Goal: Transaction & Acquisition: Purchase product/service

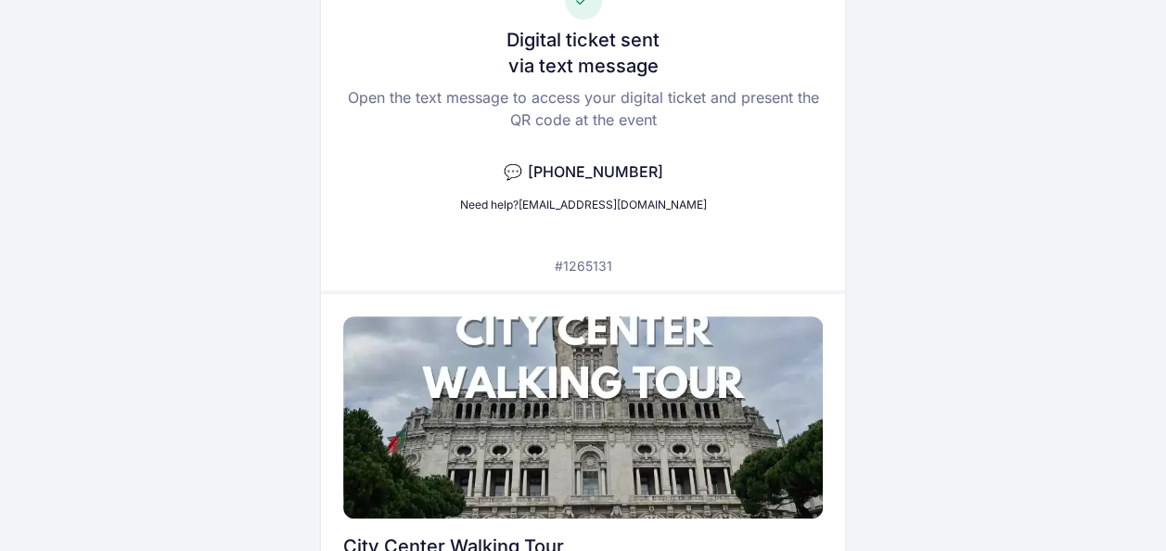
scroll to position [139, 0]
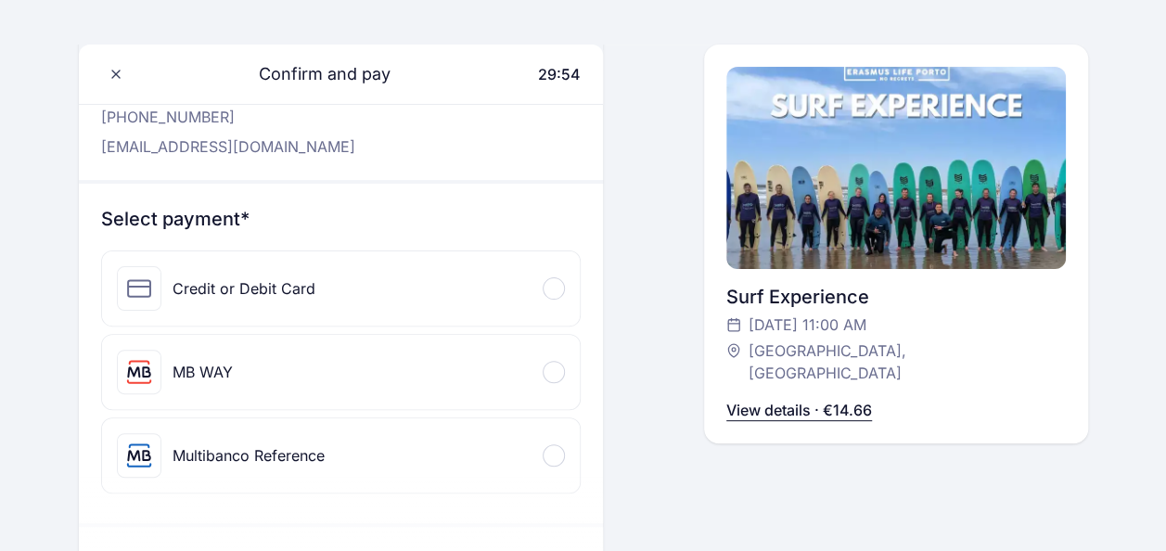
scroll to position [130, 0]
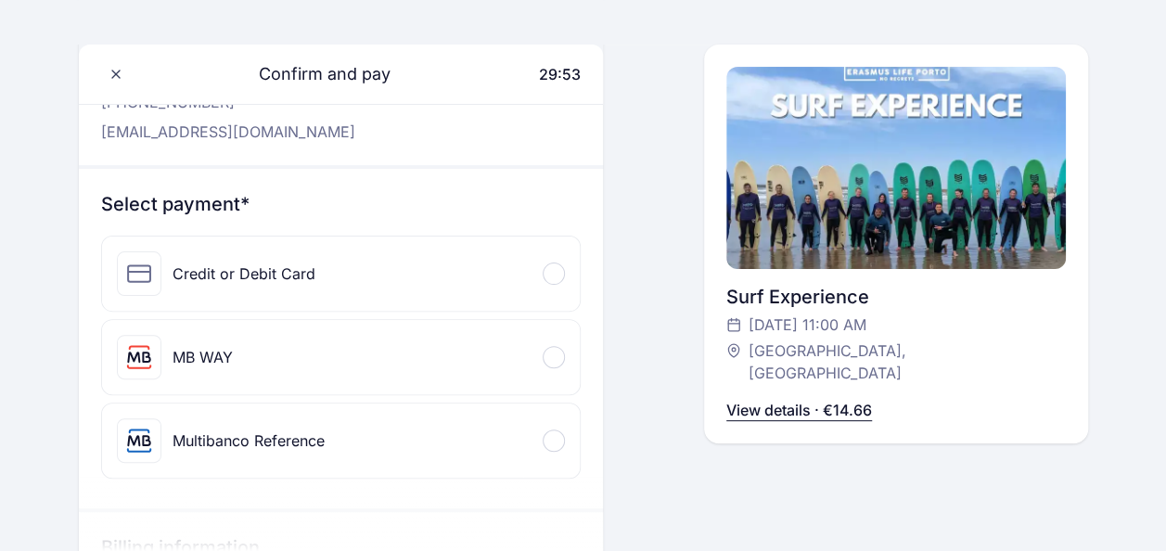
click at [393, 291] on div "Credit or Debit Card" at bounding box center [341, 274] width 479 height 74
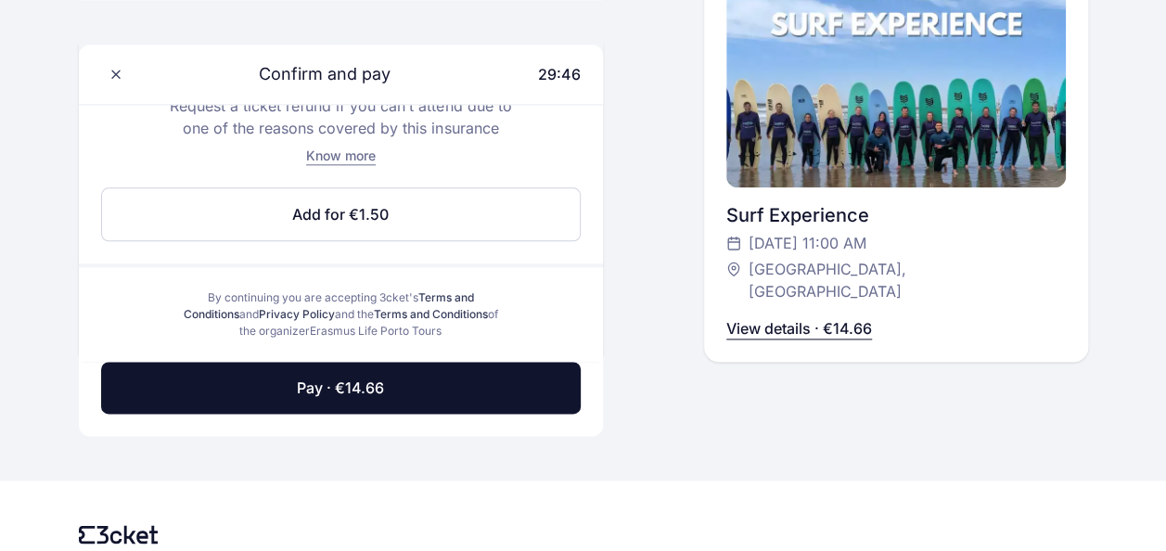
scroll to position [1010, 0]
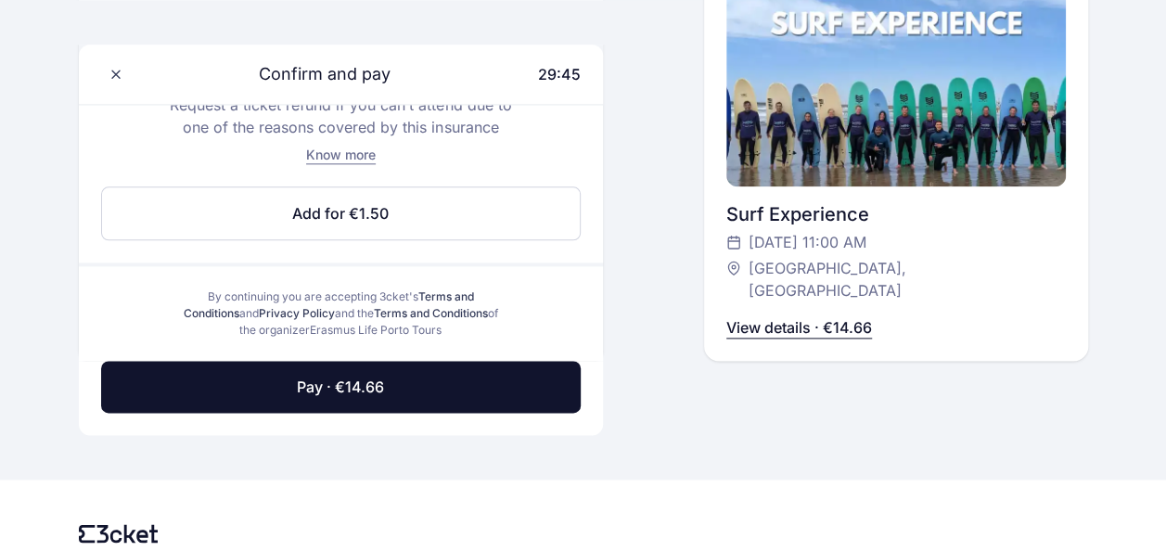
click at [350, 366] on button "Pay · €14.66" at bounding box center [341, 387] width 481 height 52
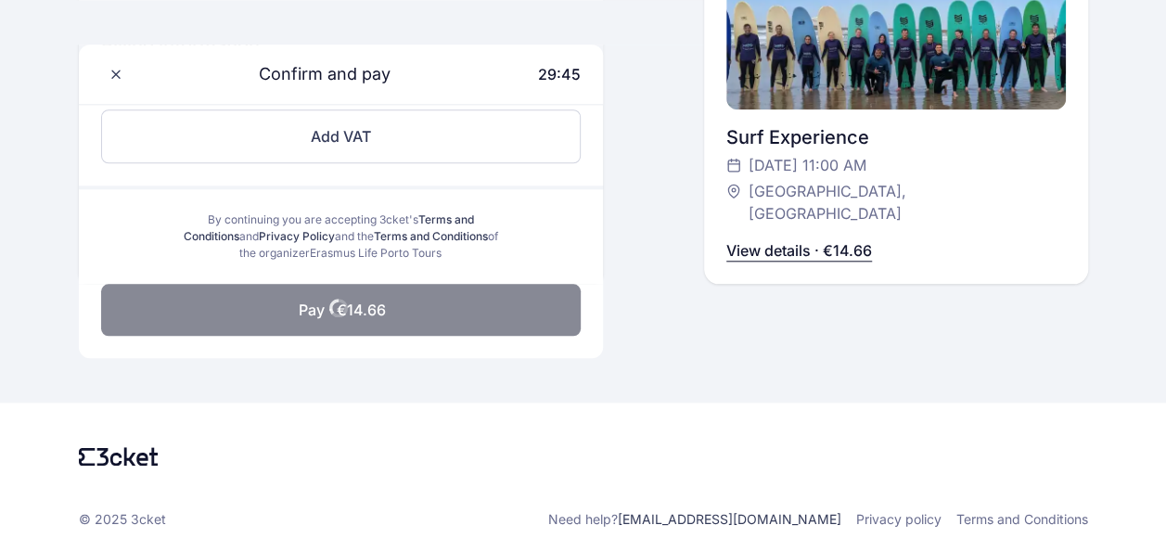
scroll to position [739, 0]
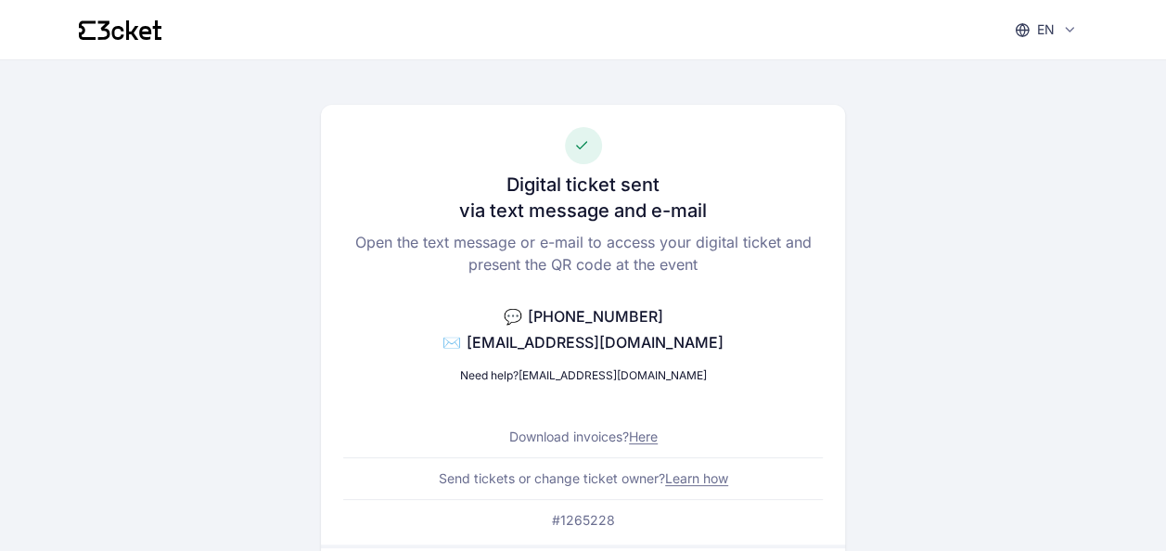
click at [95, 36] on icon at bounding box center [120, 29] width 83 height 19
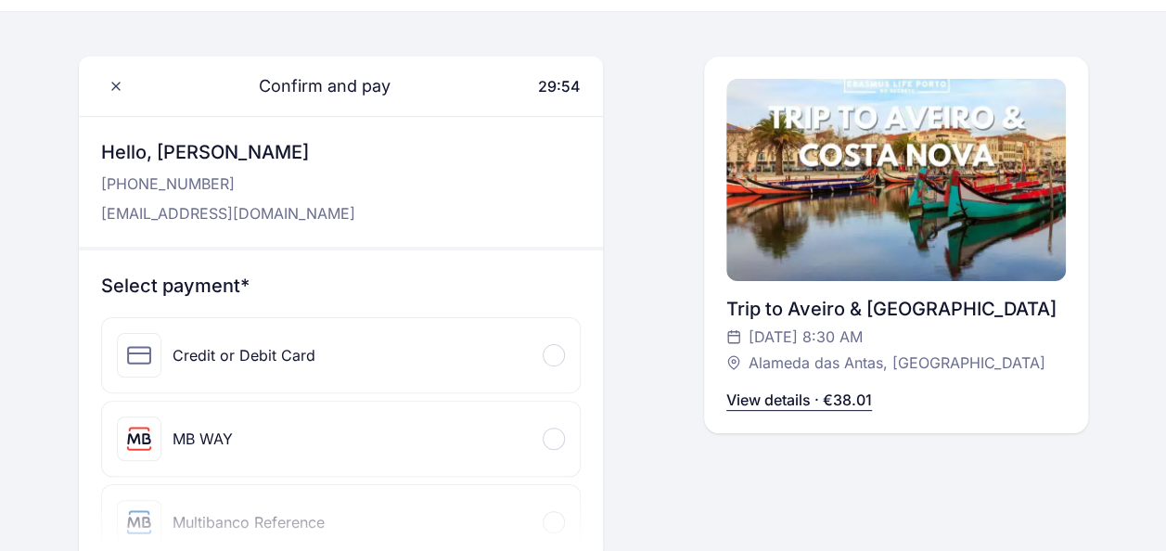
scroll to position [182, 0]
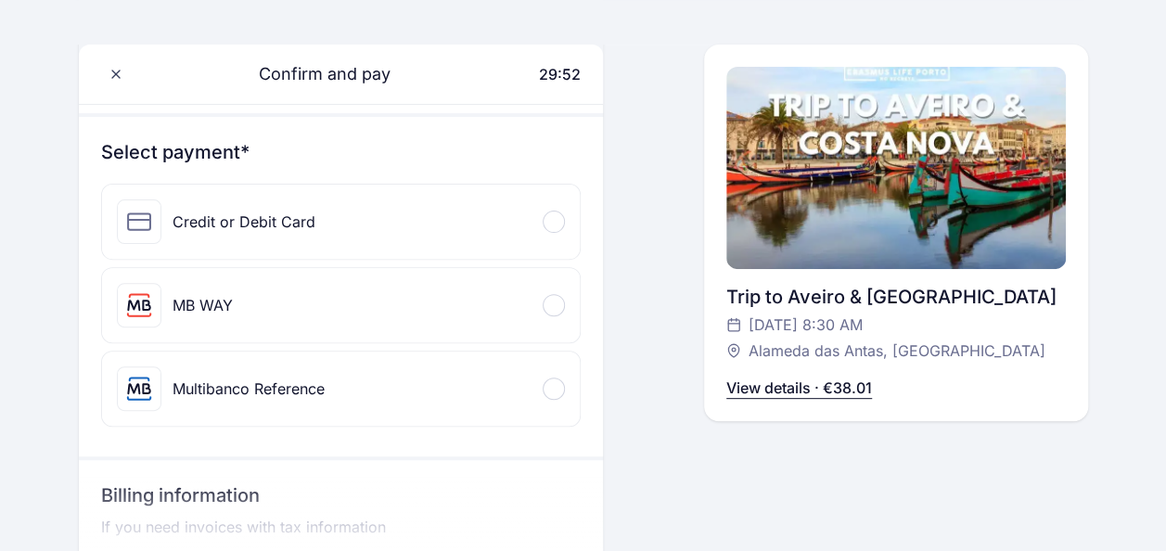
click at [489, 219] on div "Credit or Debit Card" at bounding box center [341, 222] width 479 height 74
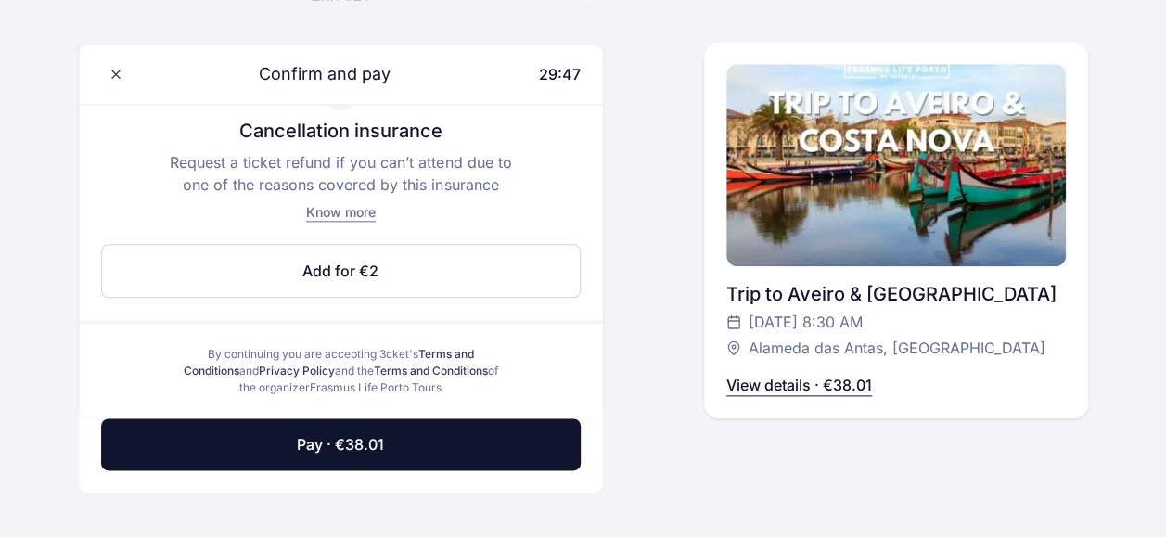
scroll to position [954, 0]
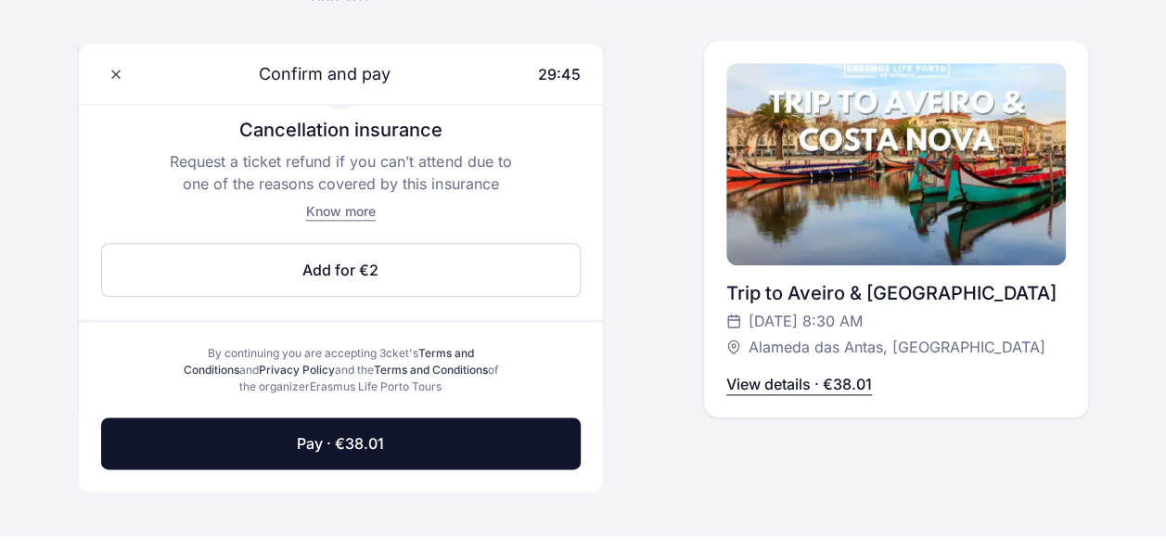
click at [349, 434] on span "Pay · €38.01" at bounding box center [340, 443] width 87 height 22
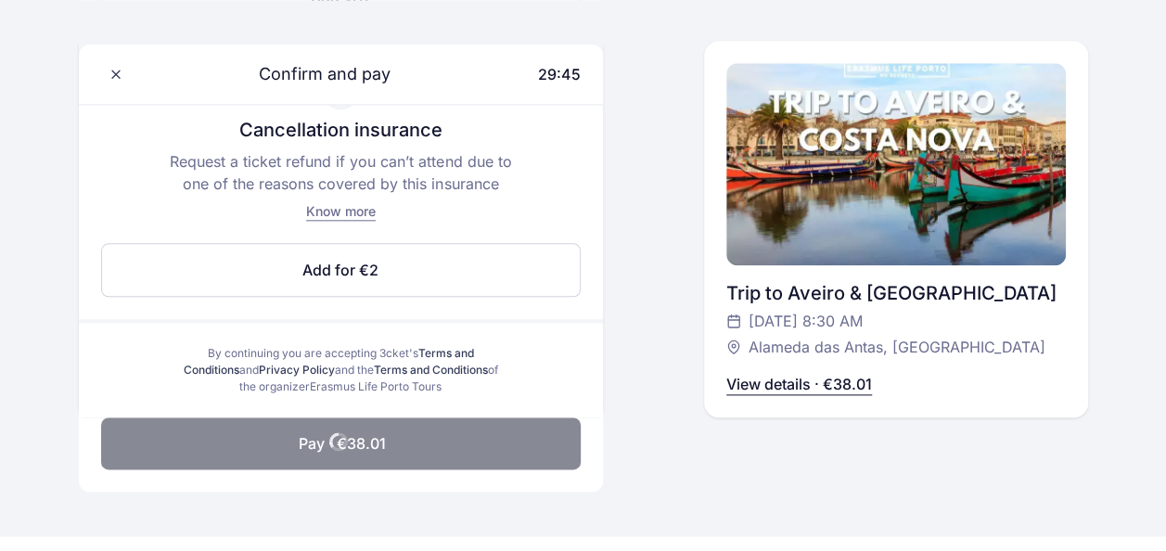
scroll to position [811, 0]
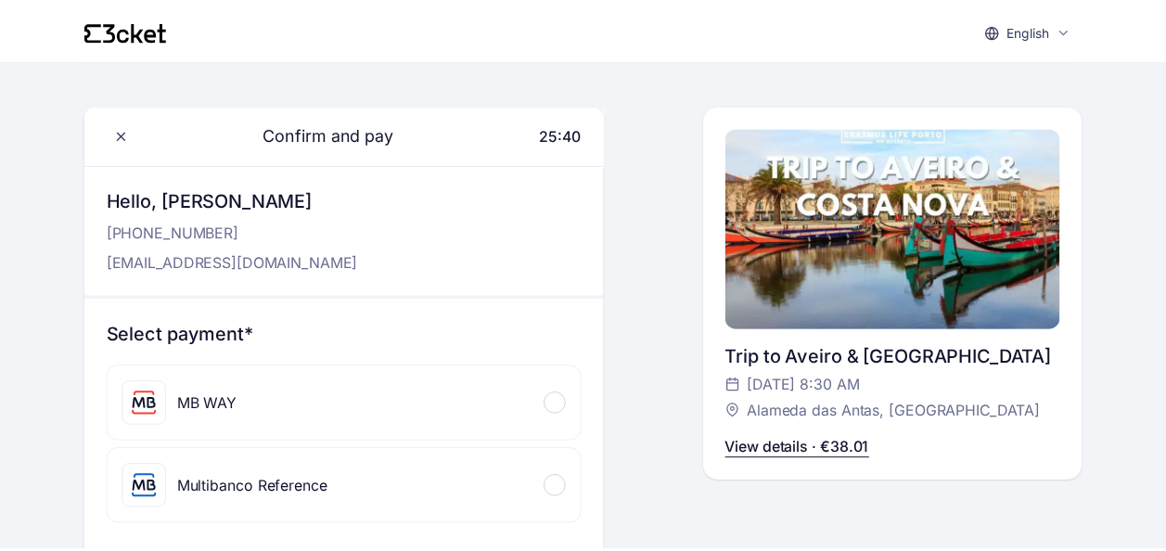
scroll to position [472, 0]
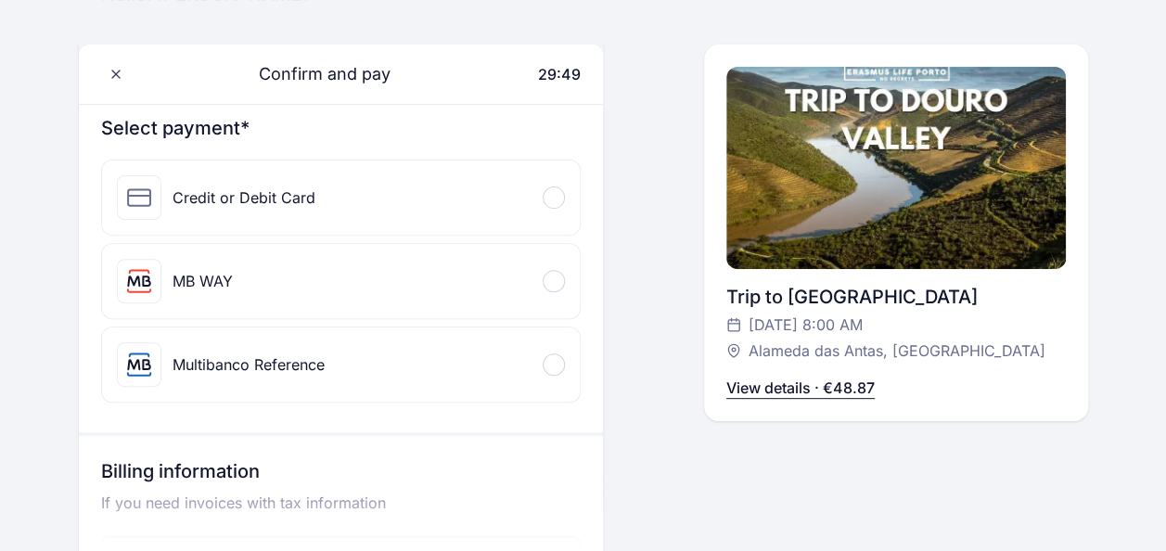
scroll to position [207, 0]
click at [406, 213] on div "Credit or Debit Card" at bounding box center [341, 197] width 479 height 74
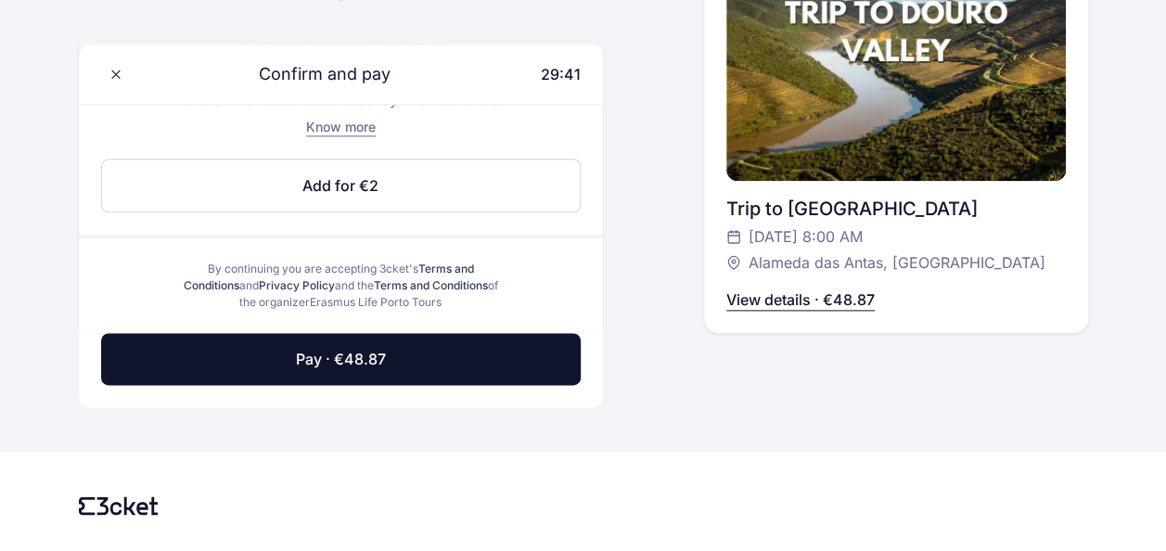
scroll to position [1084, 0]
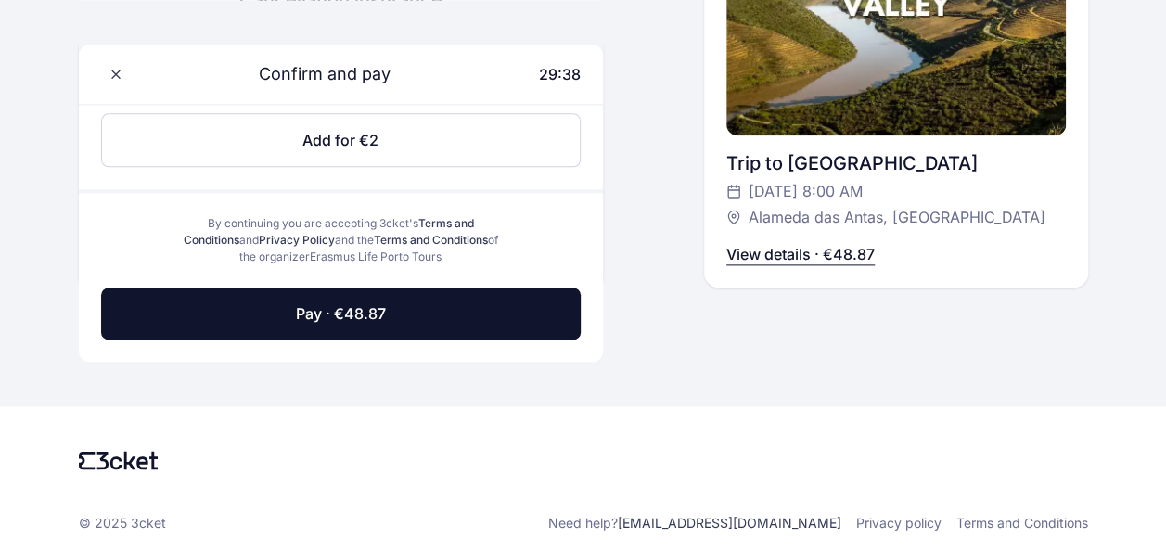
click at [354, 323] on button "Pay · €48.87" at bounding box center [341, 314] width 481 height 52
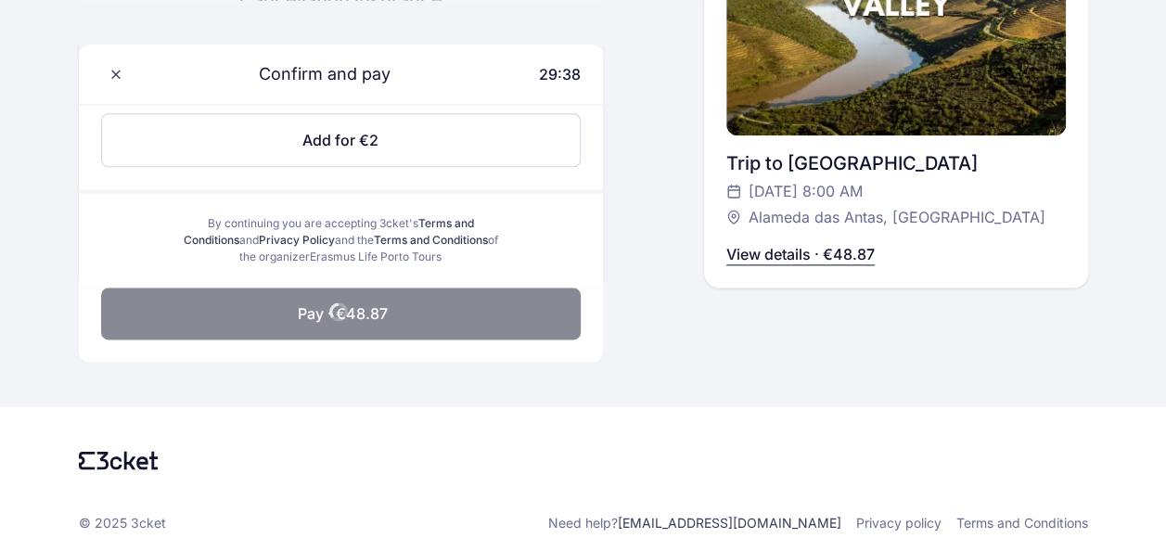
scroll to position [811, 0]
